Goal: Transaction & Acquisition: Purchase product/service

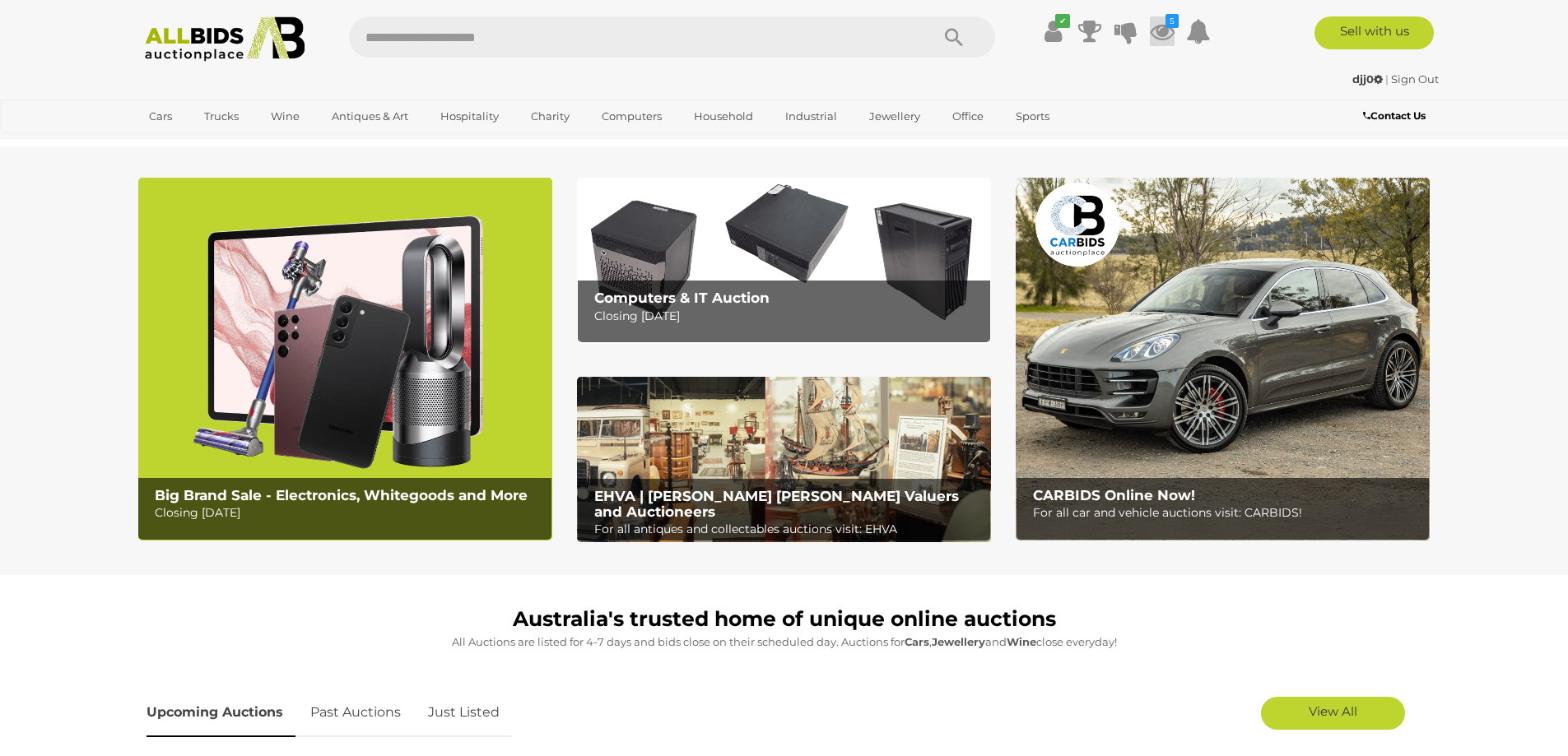
click at [1165, 28] on icon at bounding box center [1162, 31] width 25 height 29
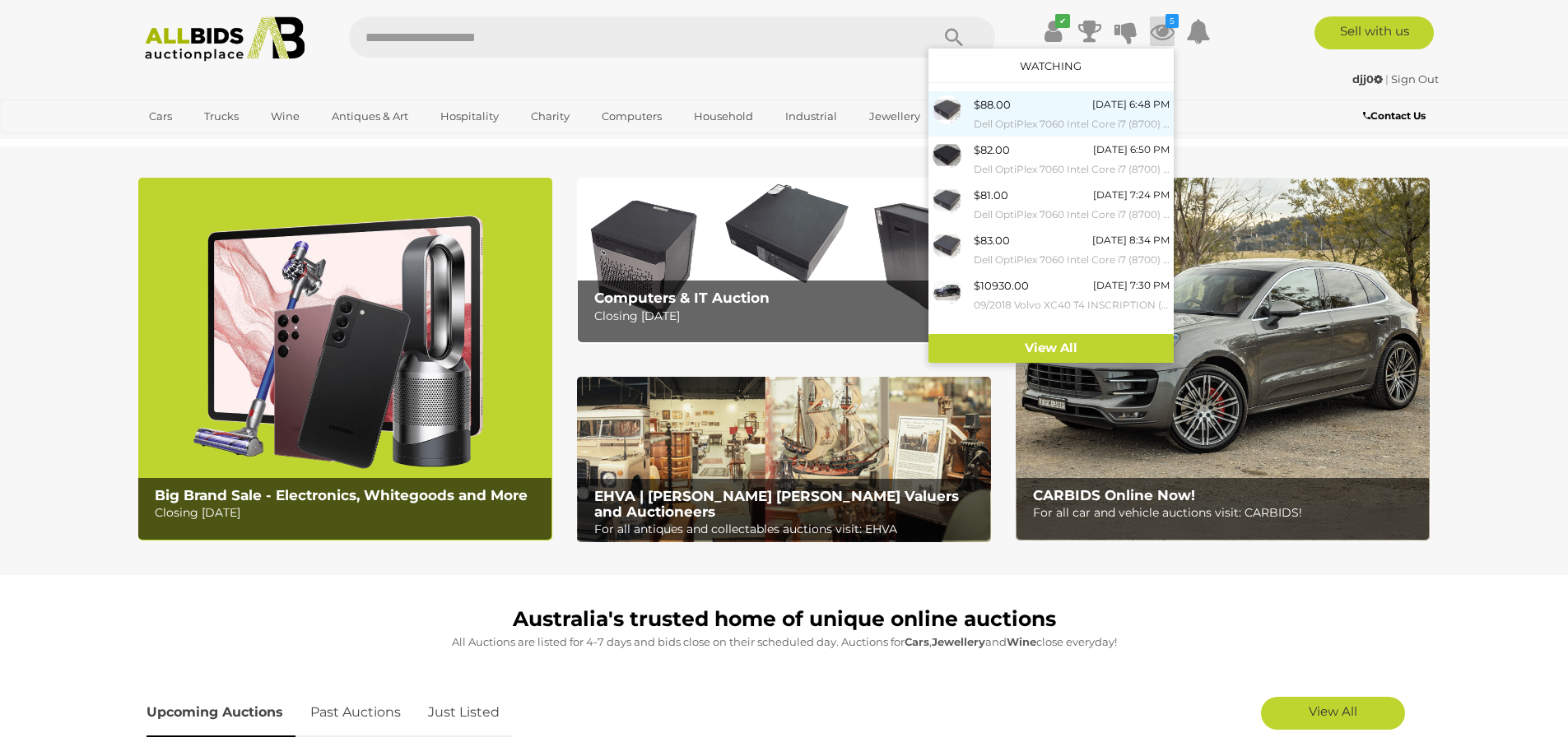
click at [1036, 118] on small "Dell OptiPlex 7060 Intel Core i7 (8700) 3.20GHz-4.60GHz 6-Core CPU Desktop Comp…" at bounding box center [1071, 123] width 196 height 18
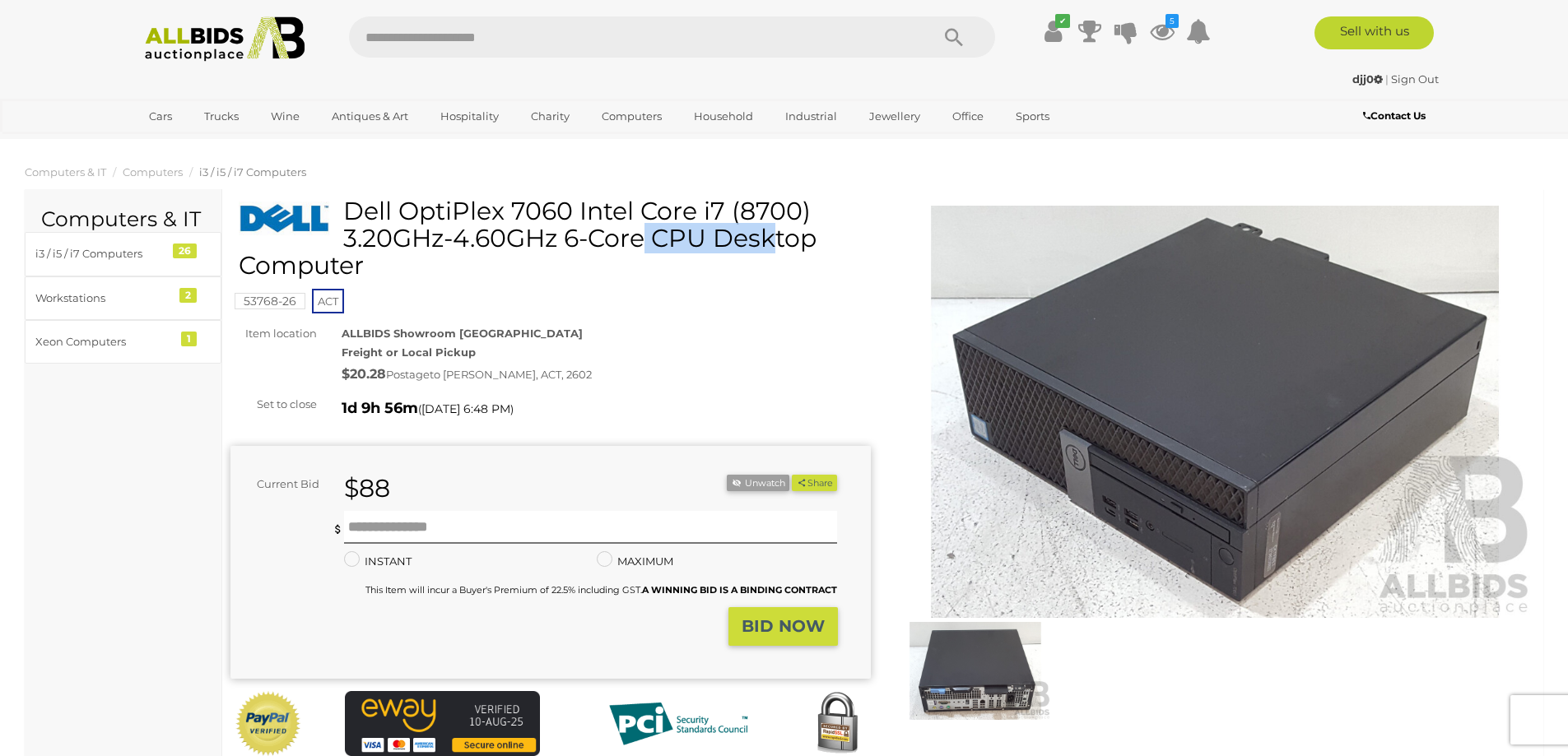
drag, startPoint x: 538, startPoint y: 217, endPoint x: 569, endPoint y: 221, distance: 31.3
click at [569, 221] on h1 "Dell OptiPlex 7060 Intel Core i7 (8700) 3.20GHz-4.60GHz 6-Core CPU Desktop Comp…" at bounding box center [553, 238] width 628 height 81
click at [609, 228] on h1 "Dell OptiPlex 7060 Intel Core i7 (8700) 3.20GHz-4.60GHz 6-Core CPU Desktop Comp…" at bounding box center [553, 238] width 628 height 81
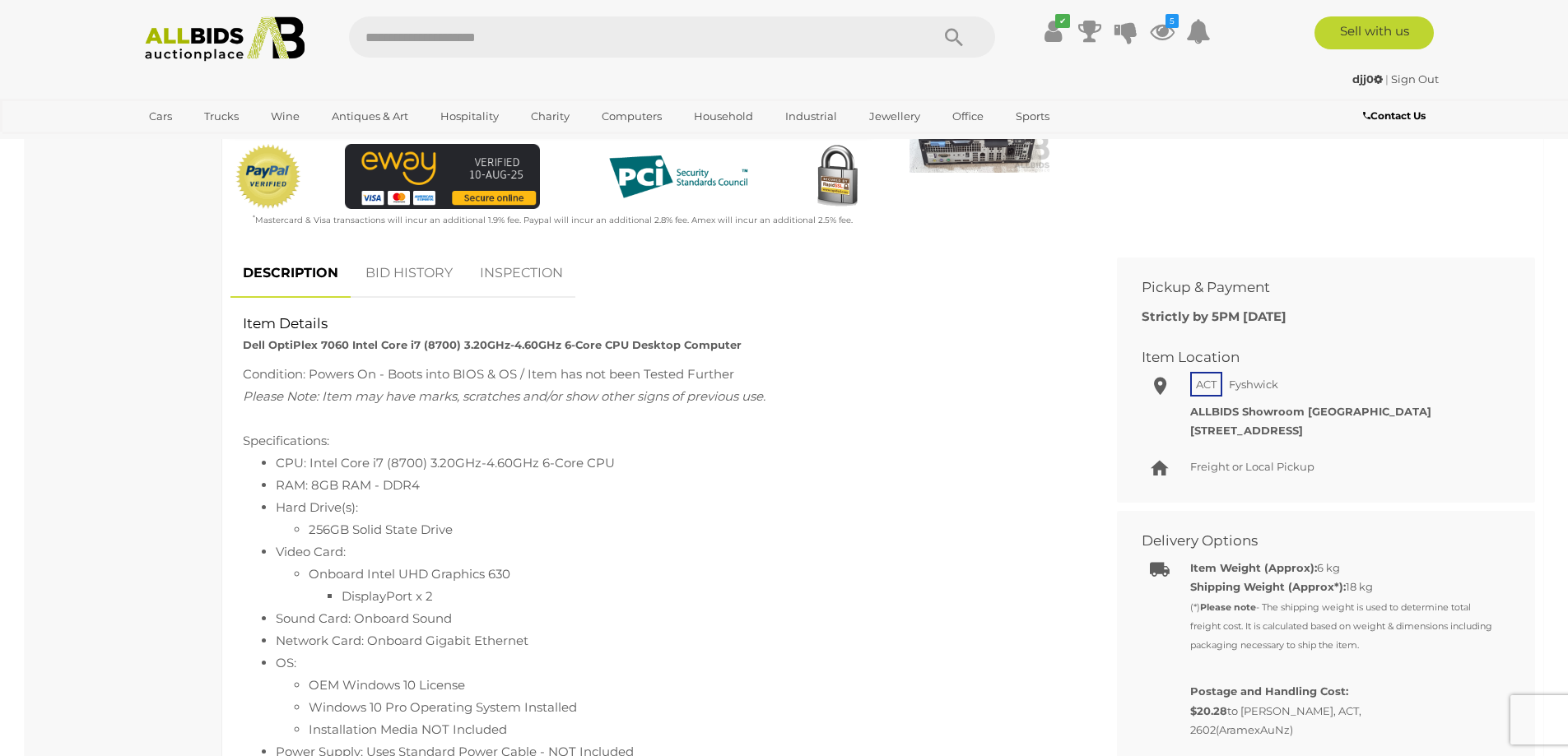
scroll to position [576, 0]
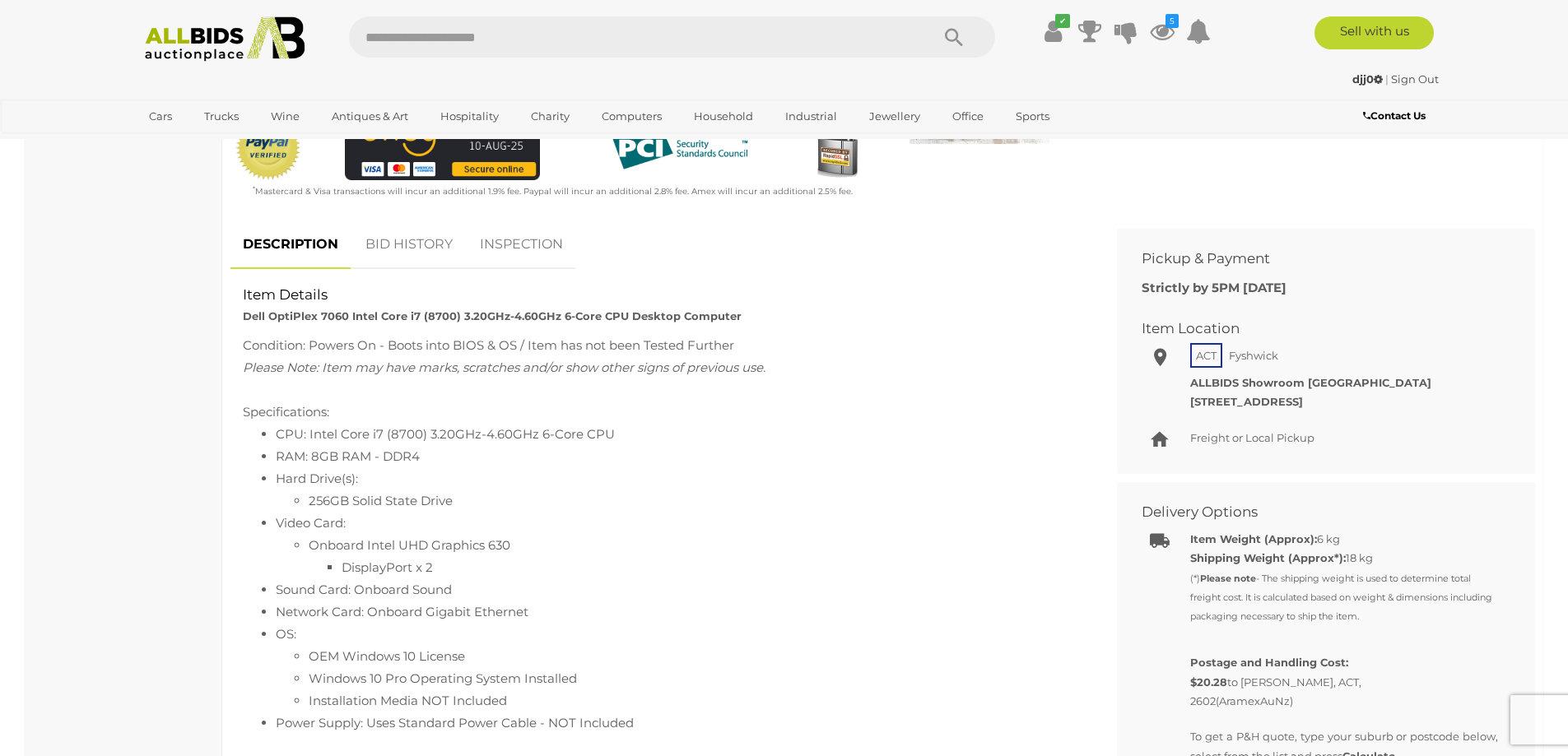
click at [678, 379] on div at bounding box center [661, 390] width 837 height 22
